Goal: Information Seeking & Learning: Compare options

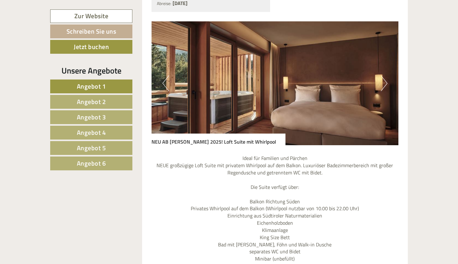
scroll to position [555, 0]
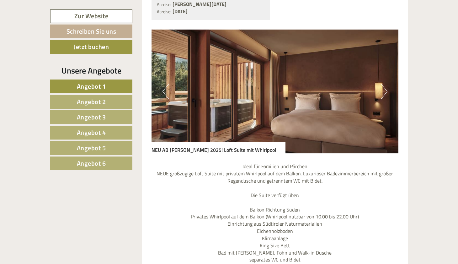
click at [385, 91] on button "Next" at bounding box center [384, 91] width 7 height 16
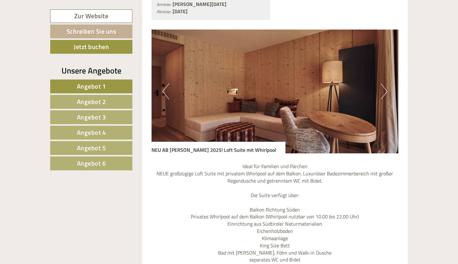
click at [385, 91] on button "Next" at bounding box center [384, 91] width 7 height 16
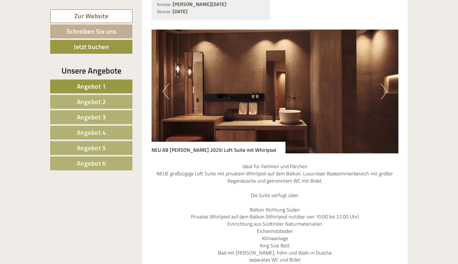
click at [385, 91] on button "Next" at bounding box center [384, 91] width 7 height 16
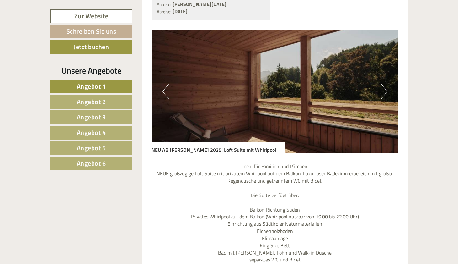
click at [385, 91] on button "Next" at bounding box center [384, 91] width 7 height 16
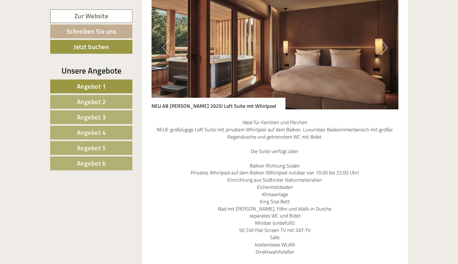
scroll to position [568, 0]
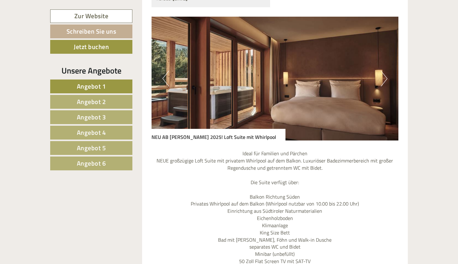
click at [106, 98] on link "Angebot 2" at bounding box center [91, 102] width 82 height 14
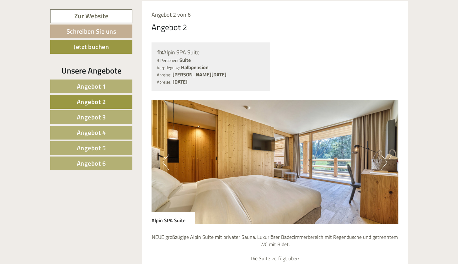
click at [386, 159] on button "Next" at bounding box center [384, 162] width 7 height 16
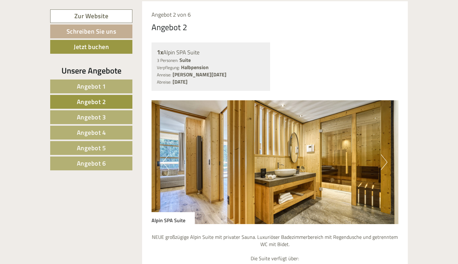
click at [386, 159] on button "Next" at bounding box center [384, 162] width 7 height 16
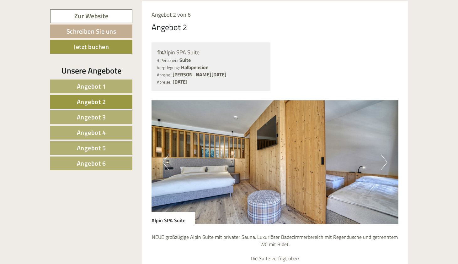
click at [386, 159] on button "Next" at bounding box center [384, 162] width 7 height 16
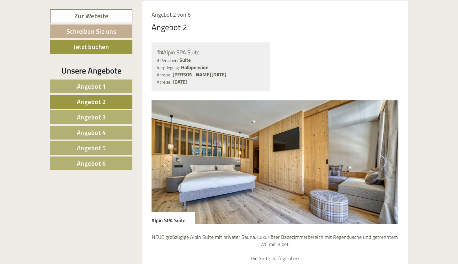
click at [386, 159] on button "Next" at bounding box center [384, 162] width 7 height 16
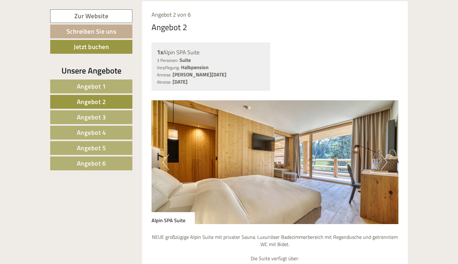
click at [386, 159] on button "Next" at bounding box center [384, 162] width 7 height 16
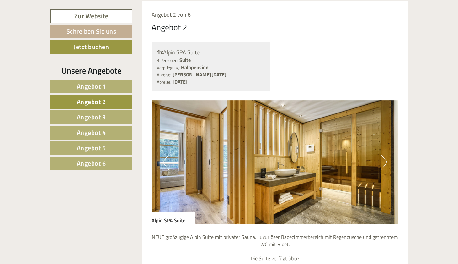
click at [386, 159] on button "Next" at bounding box center [384, 162] width 7 height 16
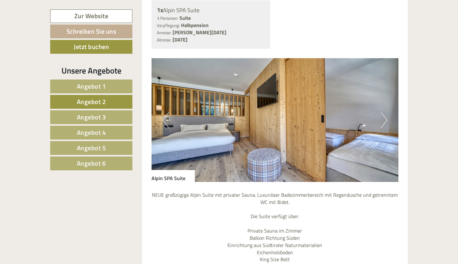
scroll to position [514, 0]
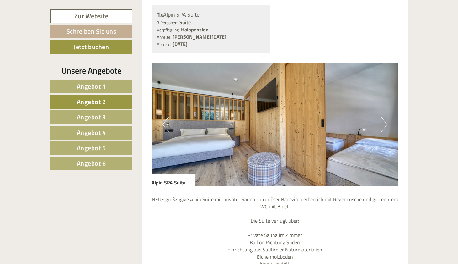
click at [110, 118] on link "Angebot 3" at bounding box center [91, 117] width 82 height 14
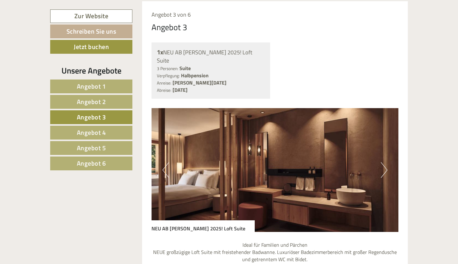
click at [386, 162] on button "Next" at bounding box center [384, 170] width 7 height 16
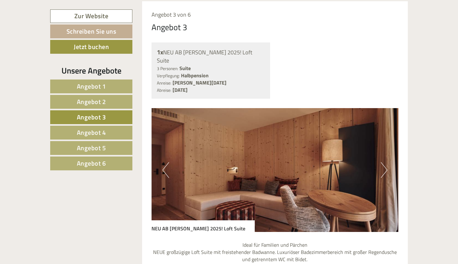
click at [166, 163] on button "Previous" at bounding box center [166, 170] width 7 height 16
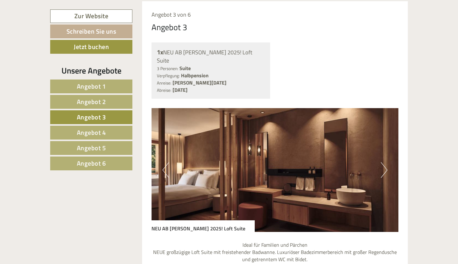
click at [386, 162] on button "Next" at bounding box center [384, 170] width 7 height 16
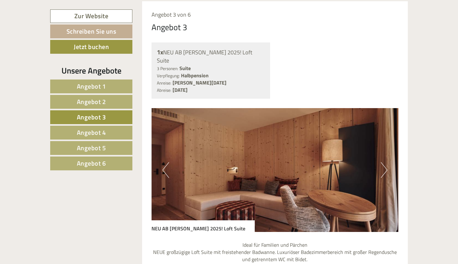
click at [386, 162] on button "Next" at bounding box center [384, 170] width 7 height 16
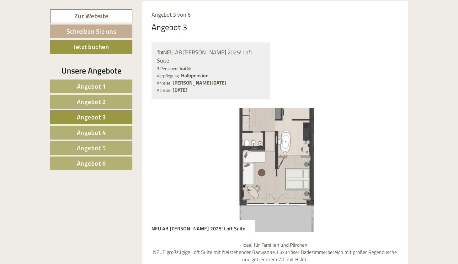
click at [299, 165] on img at bounding box center [275, 170] width 247 height 124
click at [285, 153] on img at bounding box center [275, 170] width 247 height 124
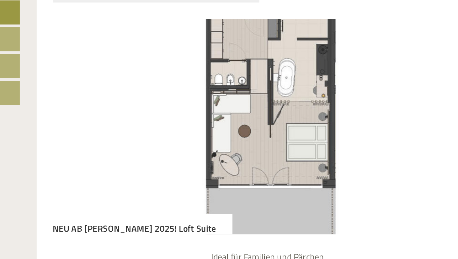
scroll to position [465, 0]
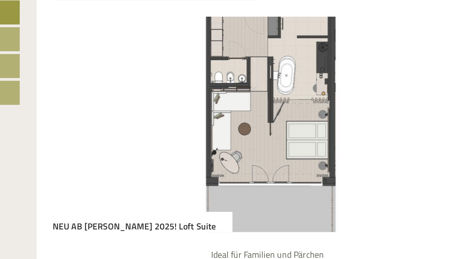
click at [162, 120] on img at bounding box center [275, 182] width 247 height 124
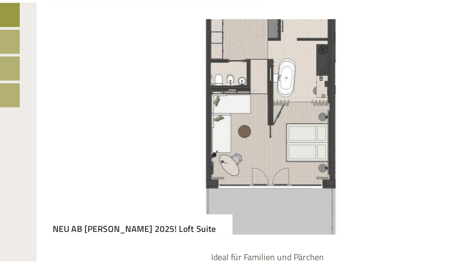
scroll to position [509, 0]
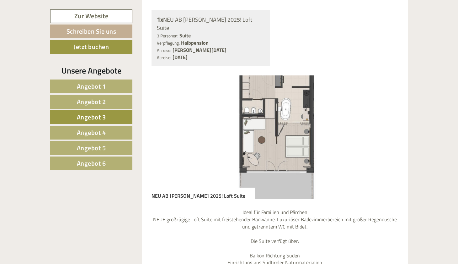
click at [283, 116] on img at bounding box center [275, 137] width 247 height 124
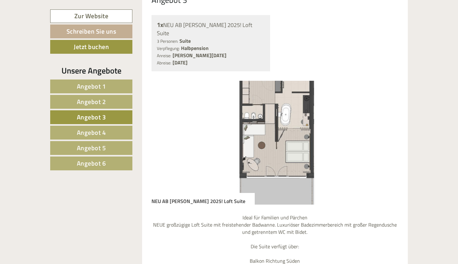
scroll to position [505, 0]
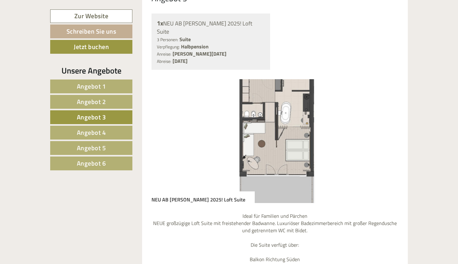
click at [109, 131] on link "Angebot 4" at bounding box center [91, 132] width 82 height 14
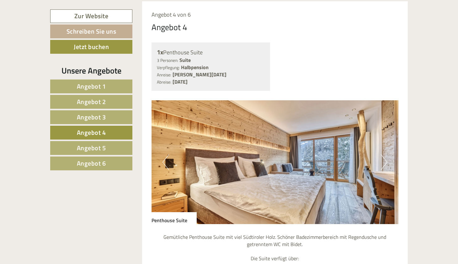
click at [384, 154] on button "Next" at bounding box center [384, 162] width 7 height 16
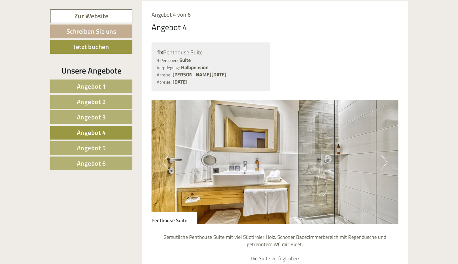
click at [384, 154] on button "Next" at bounding box center [384, 162] width 7 height 16
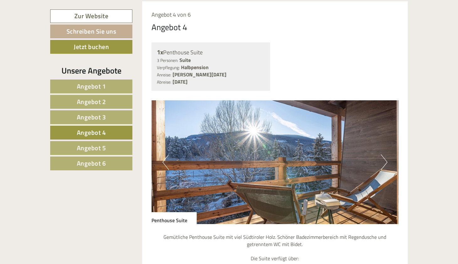
click at [384, 154] on button "Next" at bounding box center [384, 162] width 7 height 16
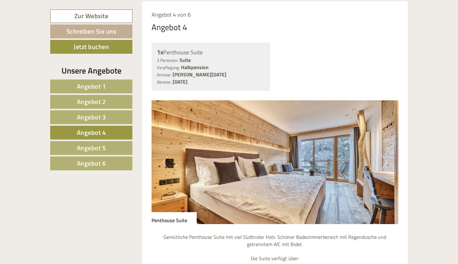
click at [128, 148] on link "Angebot 5" at bounding box center [91, 148] width 82 height 14
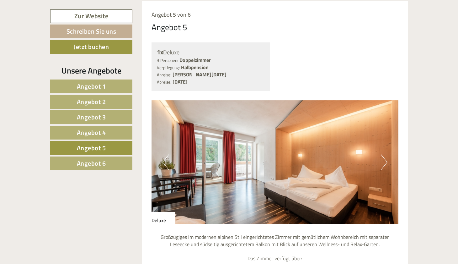
click at [121, 159] on link "Angebot 6" at bounding box center [91, 163] width 82 height 14
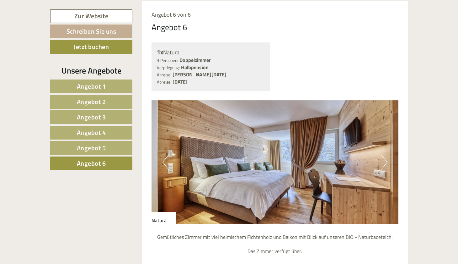
click at [385, 161] on button "Next" at bounding box center [384, 162] width 7 height 16
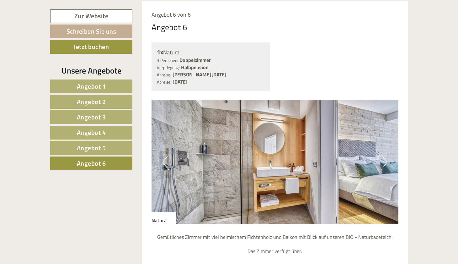
click at [118, 88] on link "Angebot 1" at bounding box center [91, 86] width 82 height 14
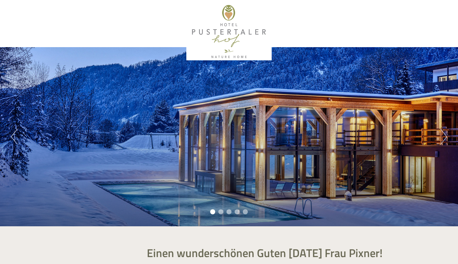
scroll to position [0, 0]
